Goal: Task Accomplishment & Management: Manage account settings

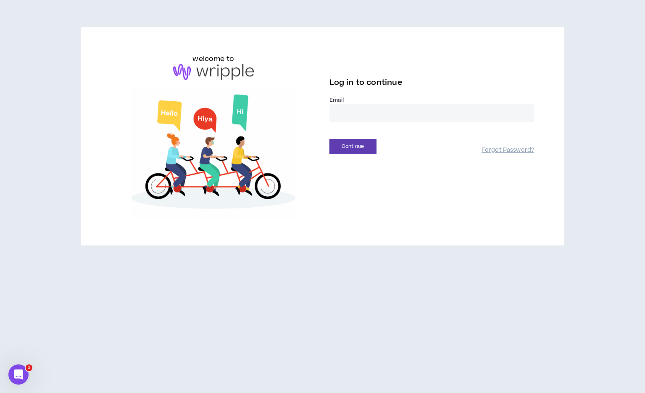
click at [341, 112] on input "email" at bounding box center [431, 113] width 205 height 18
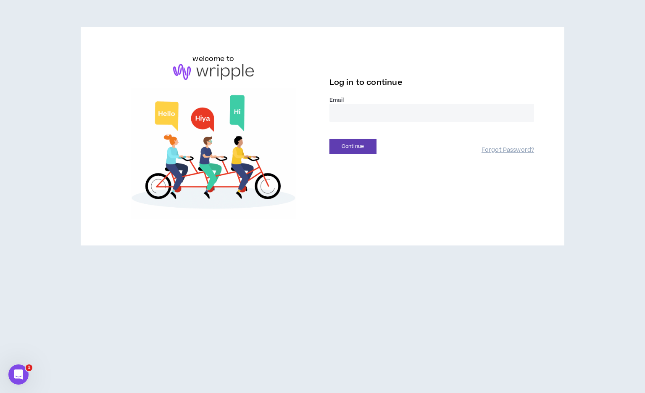
type input "**********"
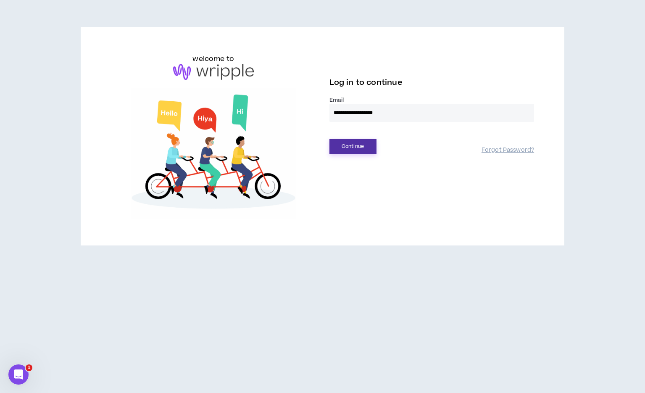
click at [364, 150] on button "Continue" at bounding box center [352, 147] width 47 height 16
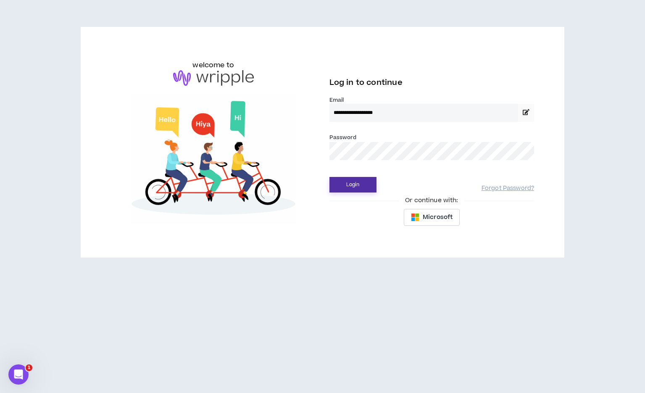
click at [353, 183] on button "Login" at bounding box center [352, 185] width 47 height 16
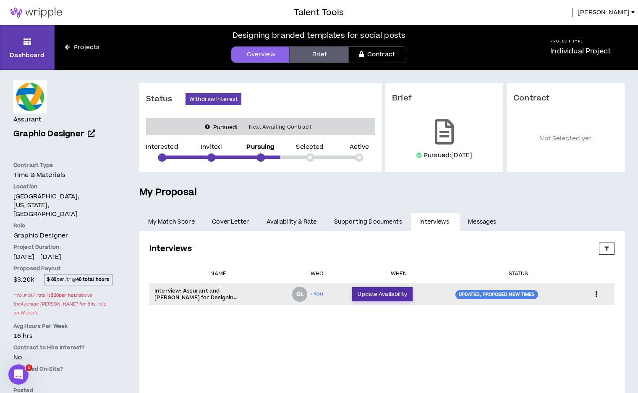
click at [401, 294] on button "Update Availability" at bounding box center [382, 294] width 60 height 14
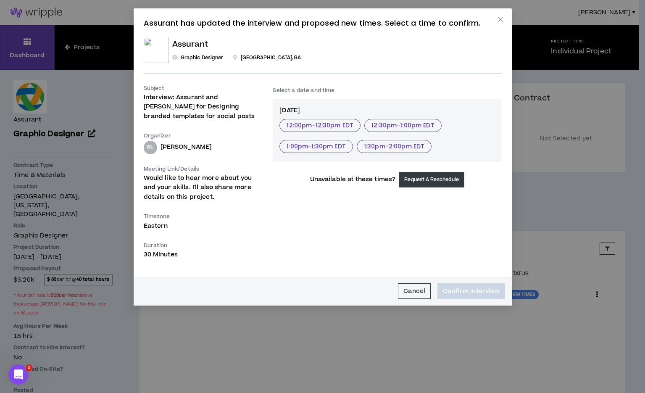
click at [430, 180] on button "Request A Reschedule" at bounding box center [431, 180] width 66 height 16
